Goal: Task Accomplishment & Management: Use online tool/utility

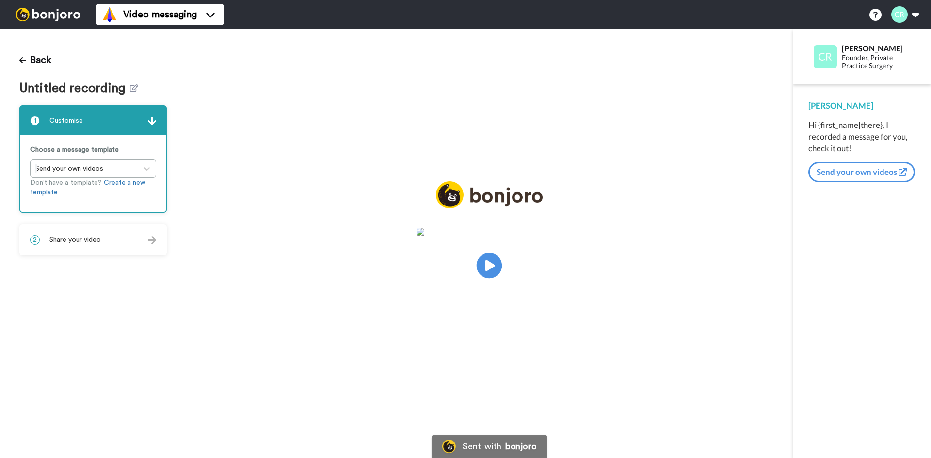
click at [491, 269] on icon at bounding box center [490, 266] width 26 height 26
click at [478, 269] on icon at bounding box center [490, 266] width 26 height 26
click at [22, 58] on icon at bounding box center [22, 60] width 7 height 6
click at [479, 264] on icon at bounding box center [490, 266] width 26 height 26
click at [483, 256] on icon at bounding box center [490, 266] width 26 height 26
